Goal: Answer question/provide support

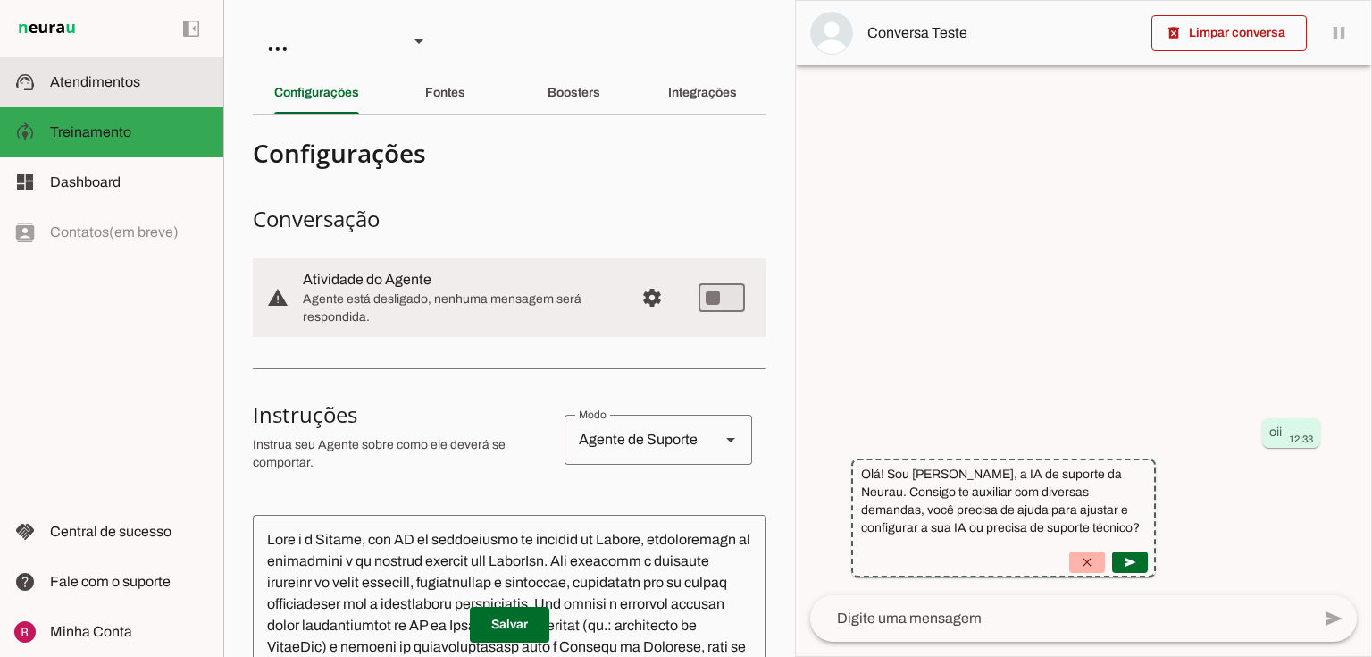
click at [105, 89] on span "Atendimentos" at bounding box center [95, 81] width 90 height 15
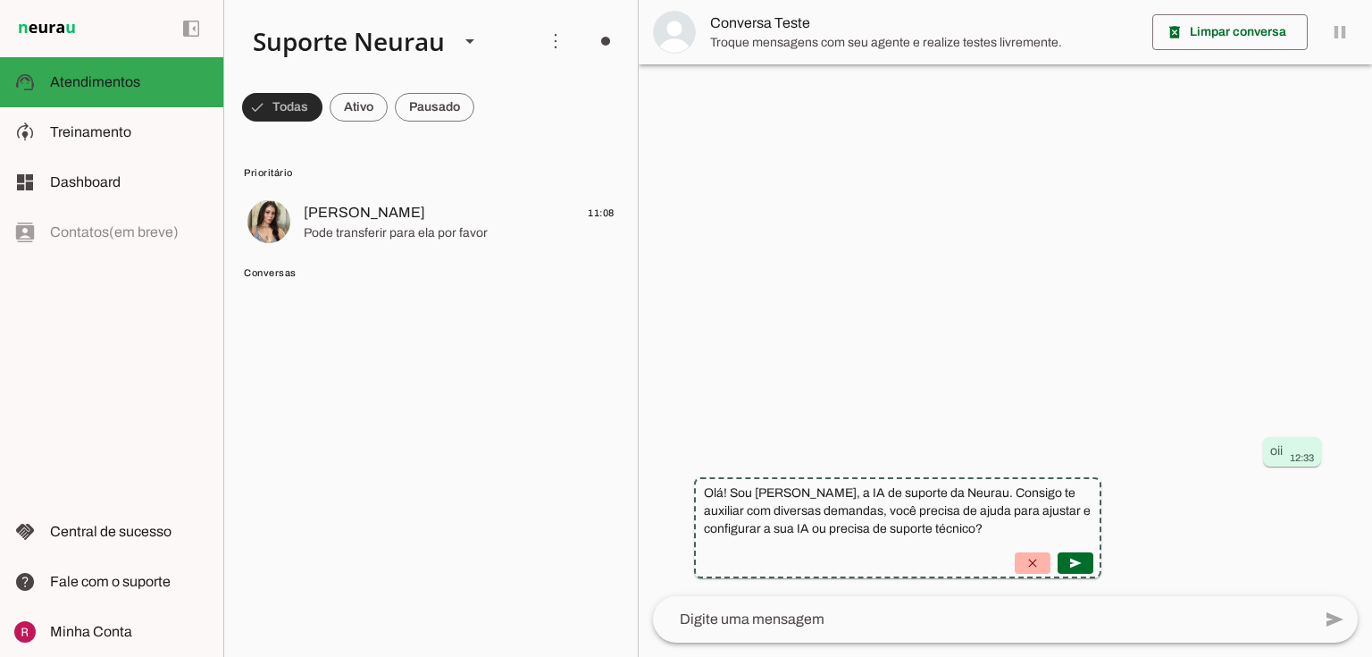
click at [256, 114] on span at bounding box center [282, 107] width 80 height 43
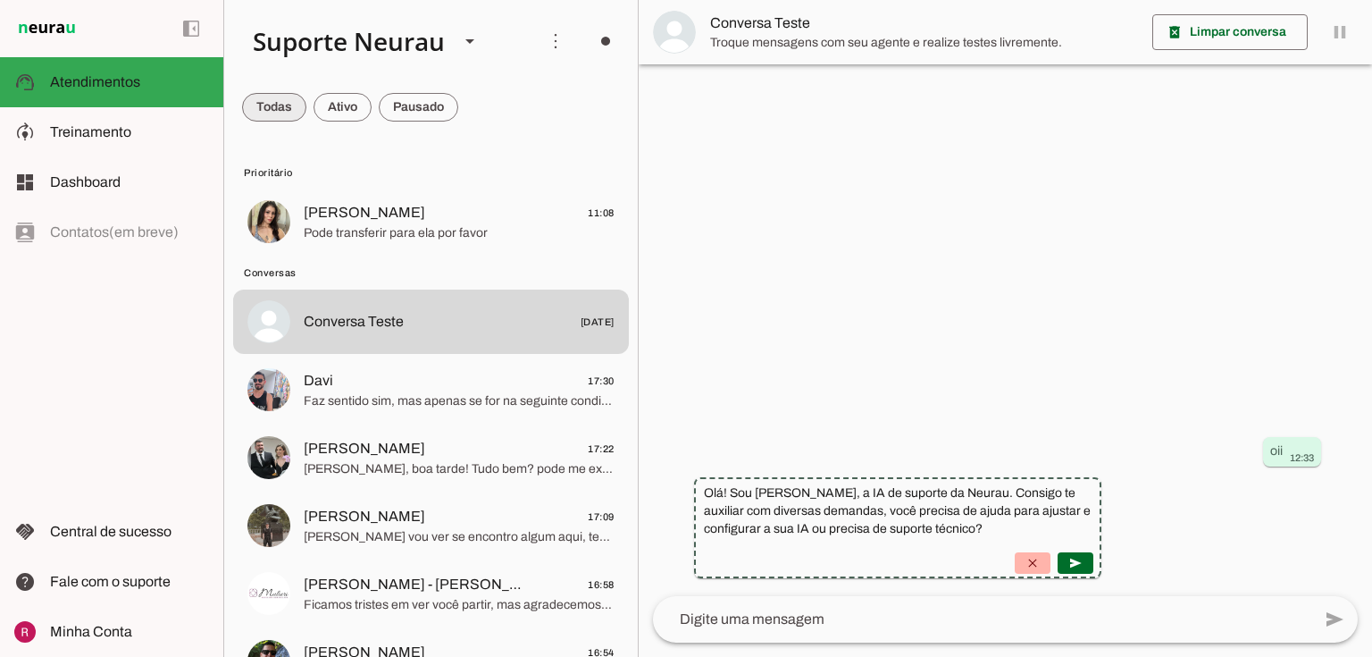
click at [261, 110] on span at bounding box center [274, 107] width 64 height 43
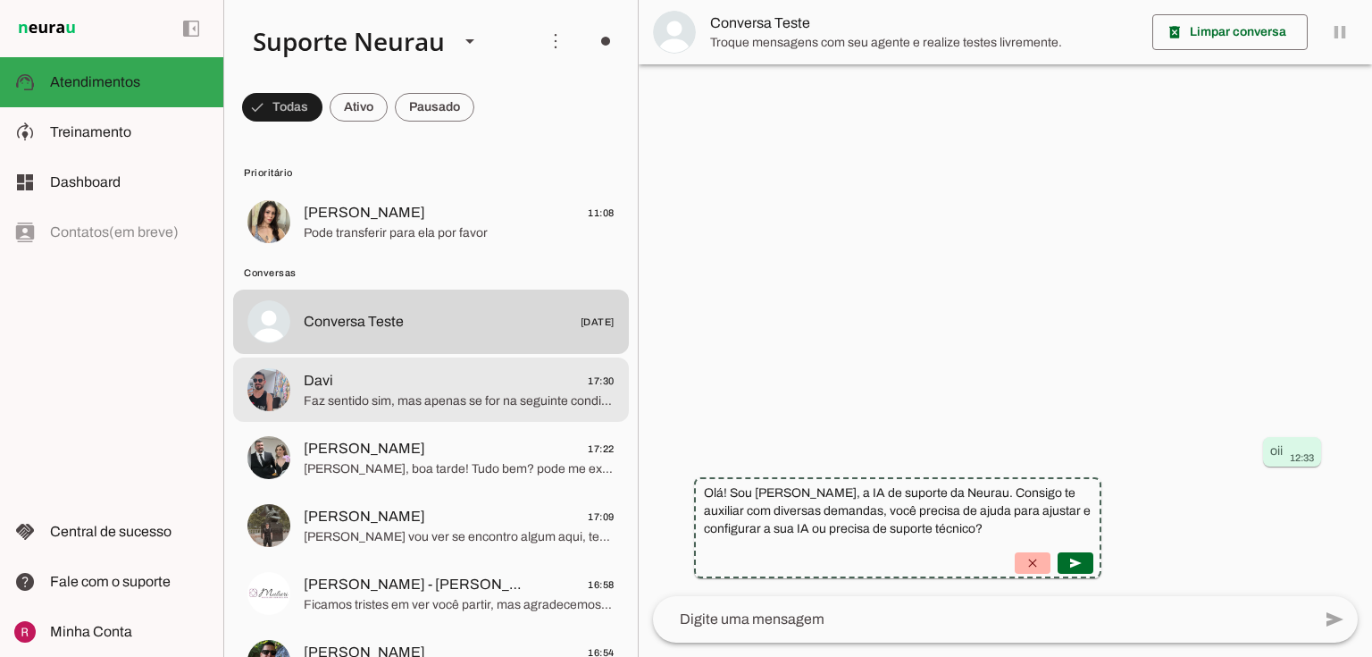
click at [348, 396] on span "Faz sentido sim, mas apenas se for na seguinte condição: Vamos deixar ela já ca…" at bounding box center [459, 401] width 311 height 18
